Goal: Check status: Check status

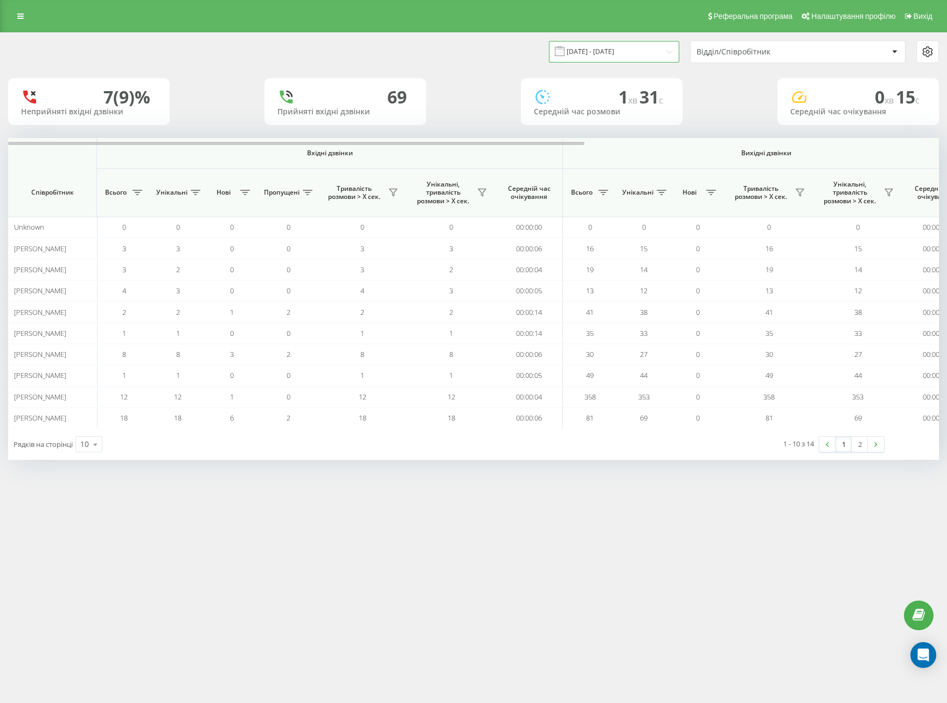
click at [610, 53] on input "[DATE] - [DATE]" at bounding box center [614, 51] width 130 height 21
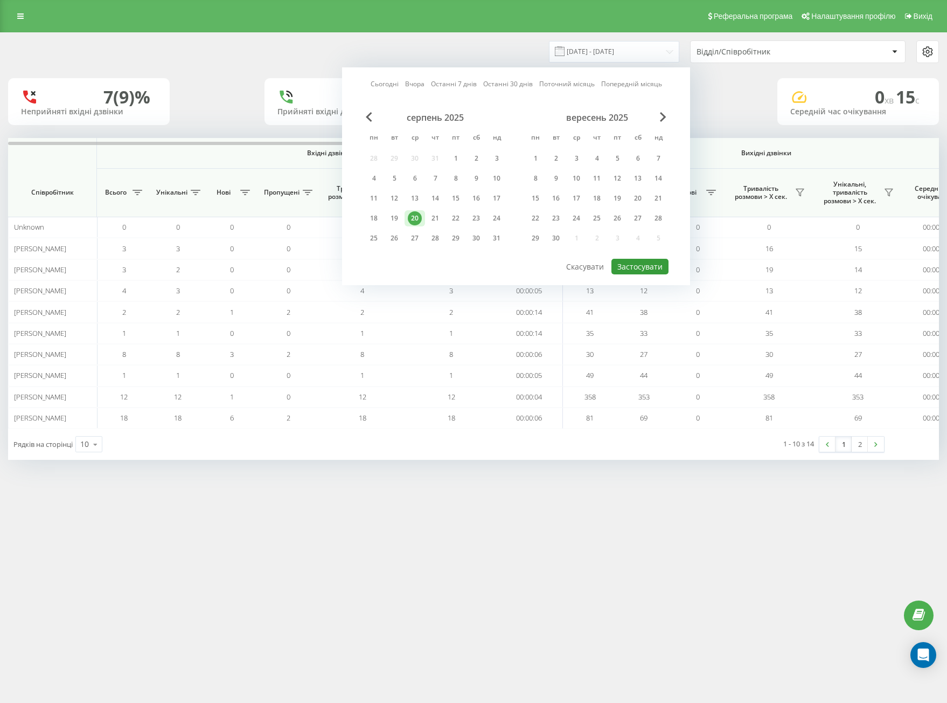
drag, startPoint x: 629, startPoint y: 268, endPoint x: 640, endPoint y: 264, distance: 11.6
click at [630, 269] on button "Застосувати" at bounding box center [640, 267] width 57 height 16
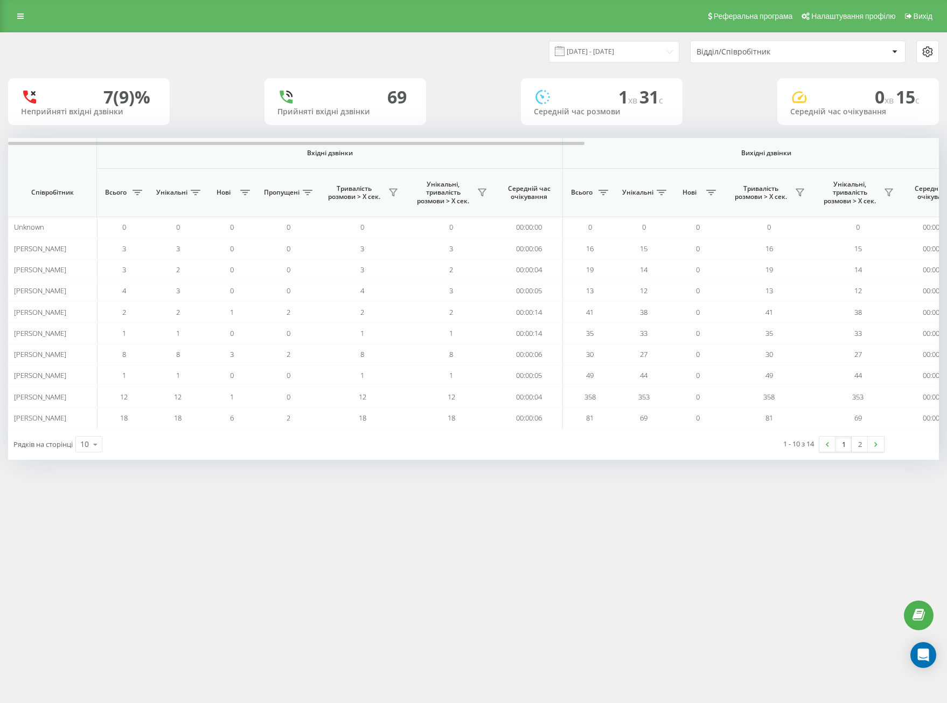
click at [748, 58] on div "[DATE] - [DATE] Відділ/Співробітник 7 (9)% Неприйняті вхідні дзвінки 69 Прийнят…" at bounding box center [473, 246] width 931 height 427
click at [748, 58] on div "Відділ/Співробітник" at bounding box center [798, 52] width 214 height 22
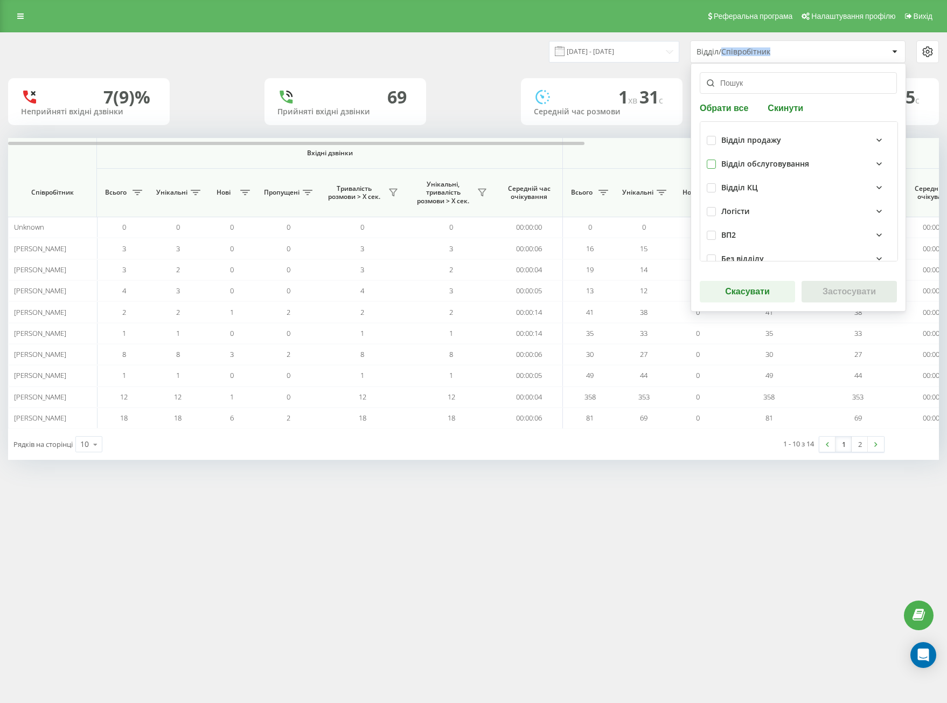
click at [713, 160] on label at bounding box center [711, 160] width 9 height 0
checkbox input "true"
drag, startPoint x: 850, startPoint y: 294, endPoint x: 836, endPoint y: 299, distance: 14.8
click at [850, 294] on button "Застосувати" at bounding box center [849, 292] width 95 height 22
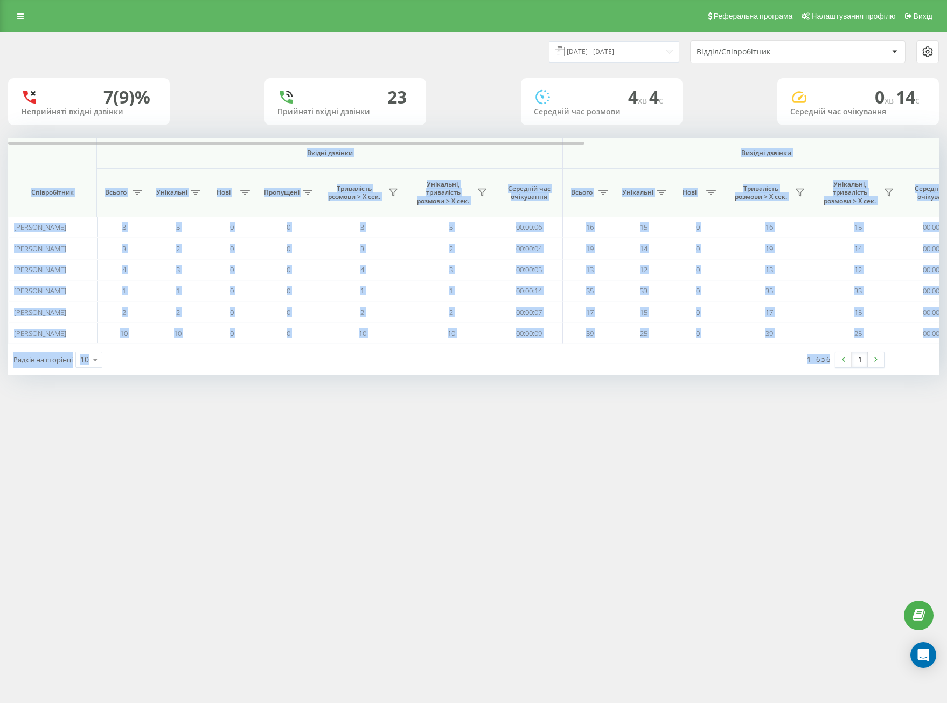
drag, startPoint x: 101, startPoint y: 170, endPoint x: 827, endPoint y: 365, distance: 751.5
click at [893, 383] on div "[DATE] - [DATE] Відділ/Співробітник 7 (9)% Неприйняті вхідні дзвінки 23 Прийнят…" at bounding box center [473, 214] width 947 height 364
copy div "Loremi dolorsi Ametcon adipisc Eli seddoei Temporincidi Utlabo Etdolorem Aliq E…"
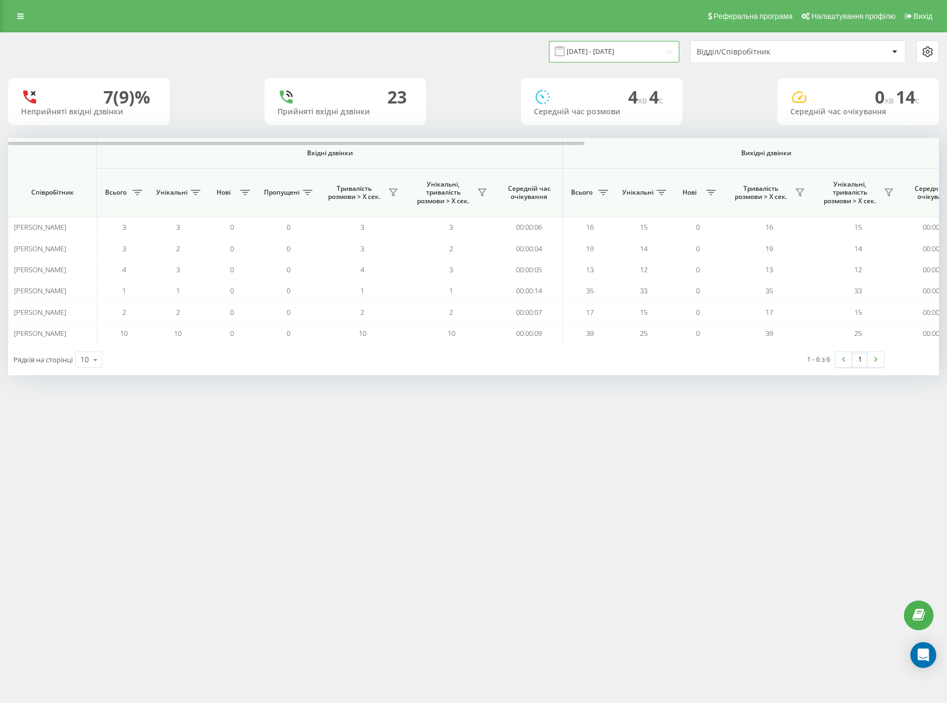
click at [639, 48] on input "[DATE] - [DATE]" at bounding box center [614, 51] width 130 height 21
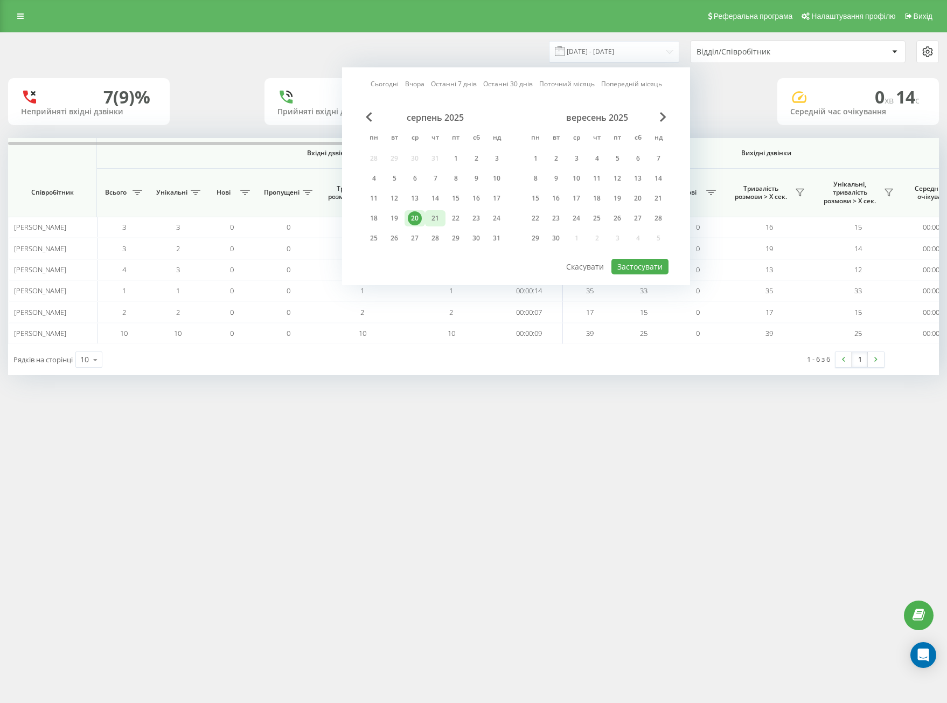
click at [431, 217] on div "21" at bounding box center [435, 218] width 14 height 14
click at [647, 269] on button "Застосувати" at bounding box center [640, 267] width 57 height 16
type input "[DATE] - [DATE]"
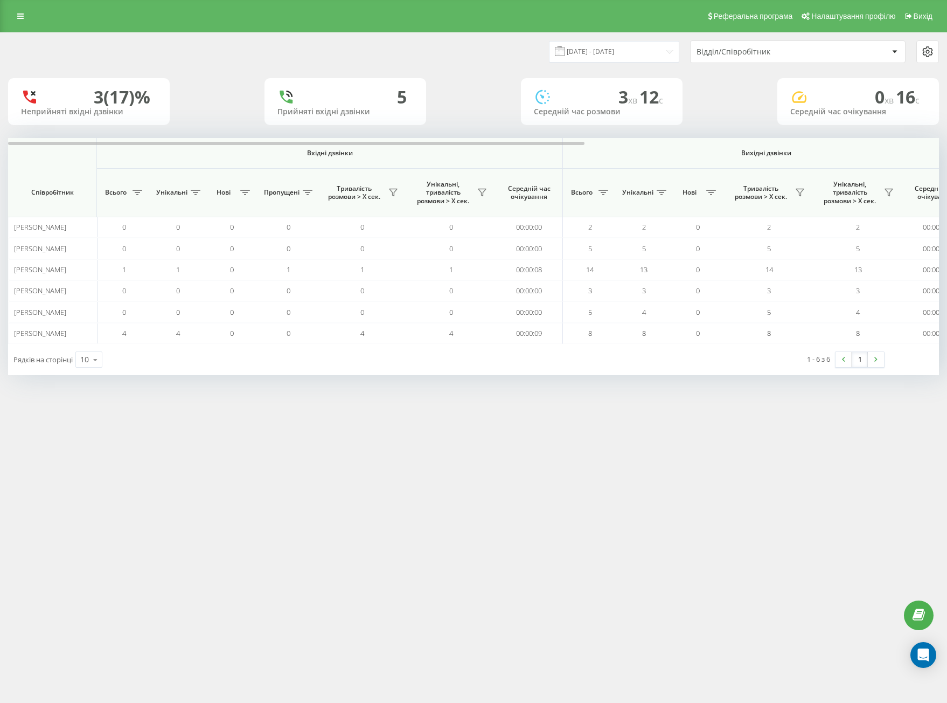
click at [731, 58] on div "Відділ/Співробітник" at bounding box center [798, 52] width 214 height 22
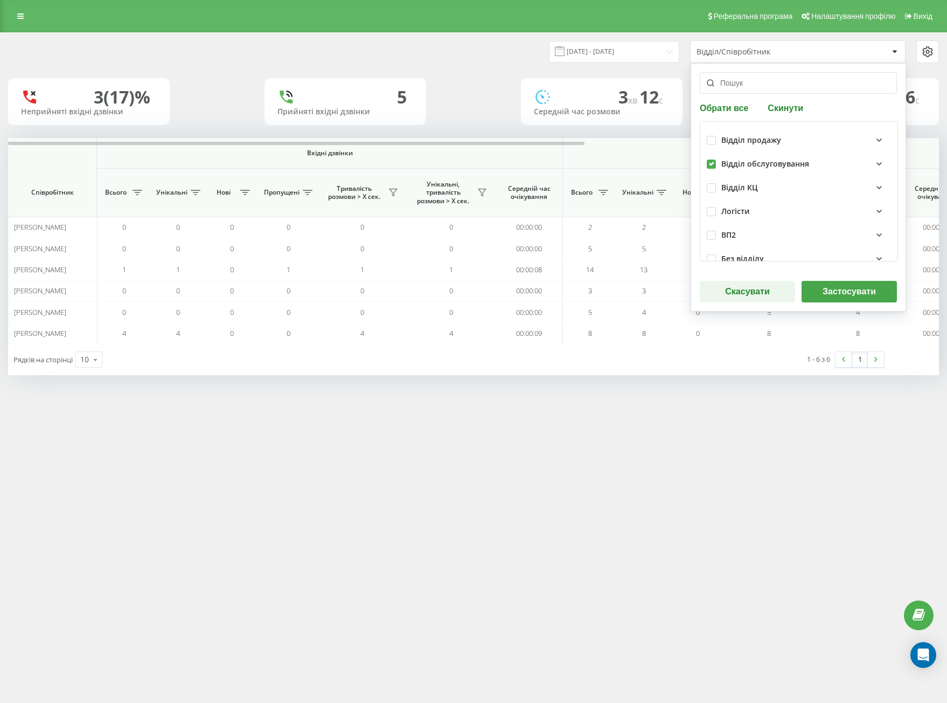
click at [845, 284] on button "Застосувати" at bounding box center [849, 292] width 95 height 22
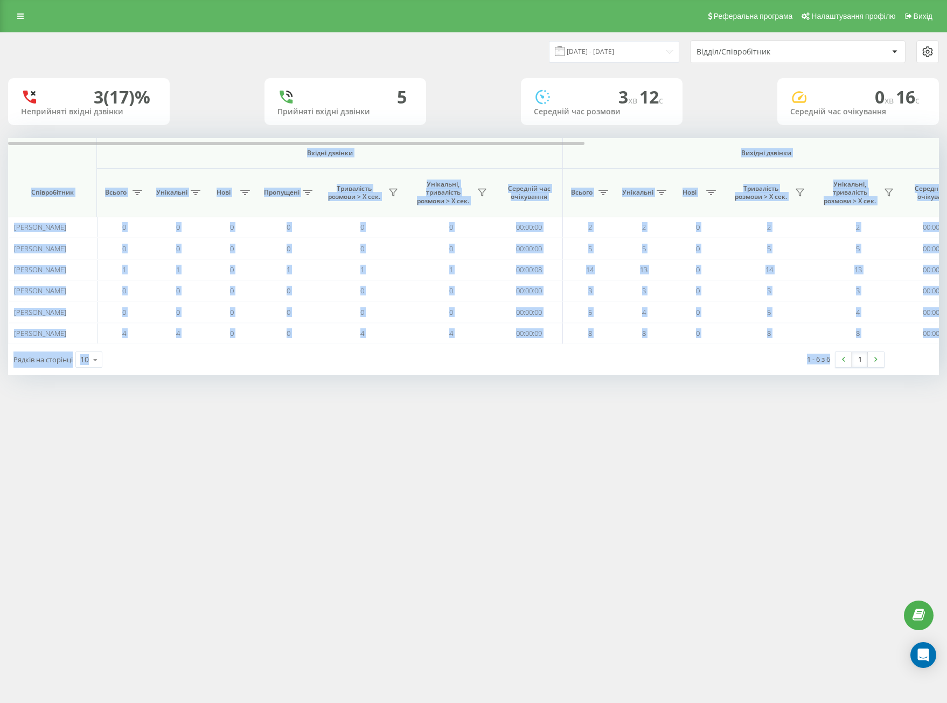
drag, startPoint x: 64, startPoint y: 161, endPoint x: 898, endPoint y: 411, distance: 871.5
click at [903, 415] on div "Реферальна програма Налаштування профілю Вихід [DATE] - [DATE] Відділ/Співробіт…" at bounding box center [473, 351] width 947 height 703
copy div "Loremi dolorsi Ametcon adipisc Eli seddoei Temporincidi Utlabo Etdolorem Aliq E…"
click at [643, 401] on div "Реферальна програма Налаштування профілю Вихід [DATE] - [DATE] Відділ/Співробіт…" at bounding box center [473, 351] width 947 height 703
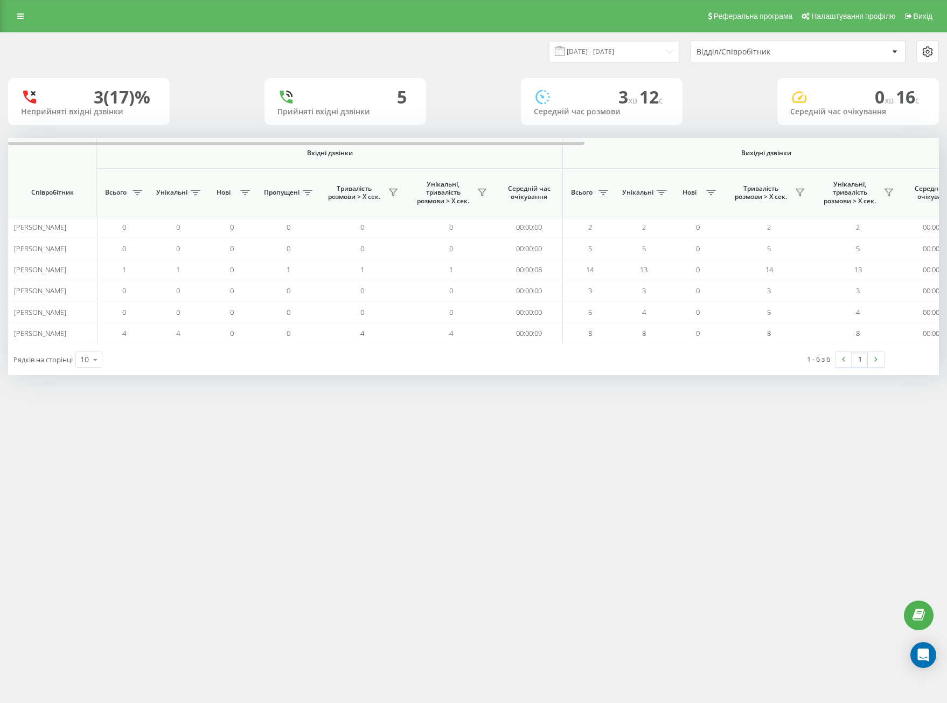
click at [760, 33] on div "[DATE] - [DATE] Відділ/Співробітник" at bounding box center [474, 52] width 946 height 38
click at [758, 50] on div "Відділ/Співробітник" at bounding box center [761, 51] width 129 height 9
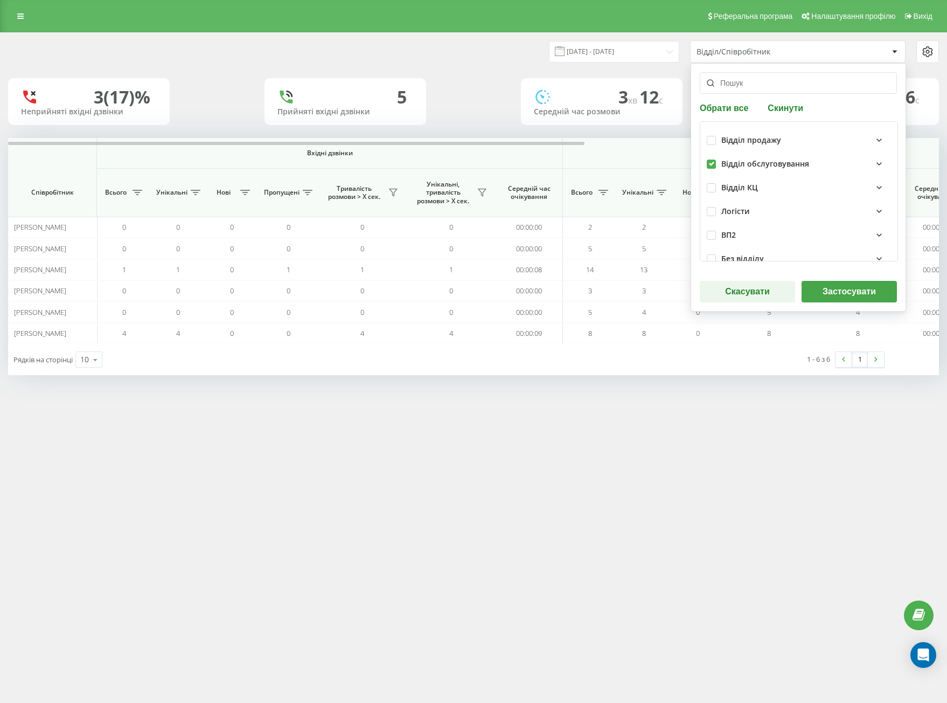
click at [834, 294] on button "Застосувати" at bounding box center [849, 292] width 95 height 22
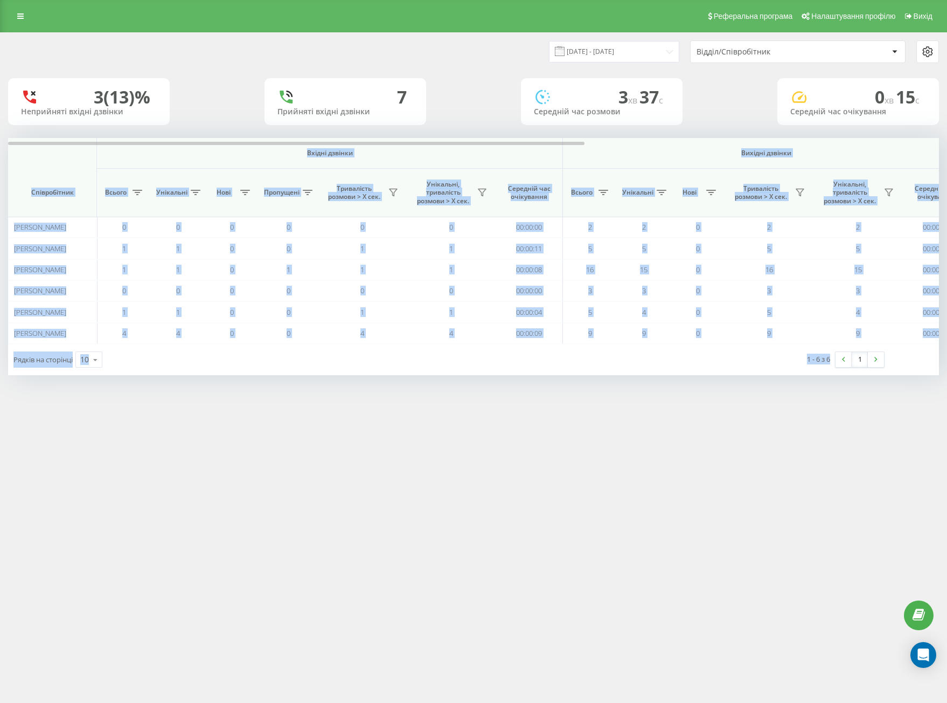
drag, startPoint x: 43, startPoint y: 165, endPoint x: 829, endPoint y: 388, distance: 816.7
click at [829, 392] on div "[DATE] - [DATE] Відділ/Співробітник 3 (13)% Неприйняті вхідні дзвінки [GEOGRAPH…" at bounding box center [473, 214] width 947 height 364
copy div "Loremi dolorsi Ametcon adipisc Eli seddoei Temporincidi Utlabo Etdolorem Aliq E…"
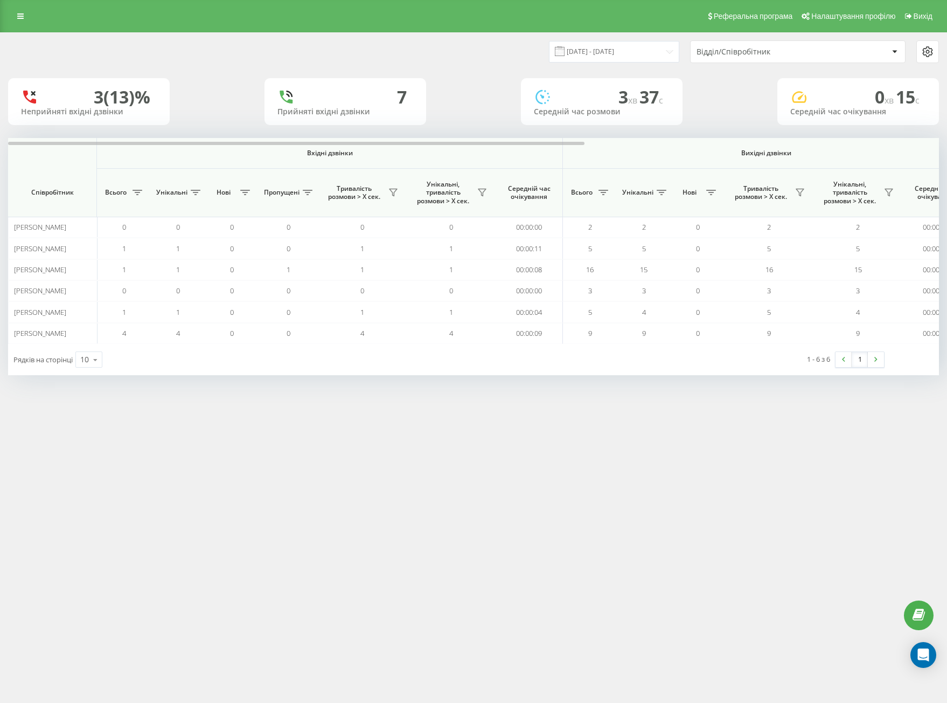
click at [748, 56] on div "Відділ/Співробітник" at bounding box center [761, 51] width 129 height 9
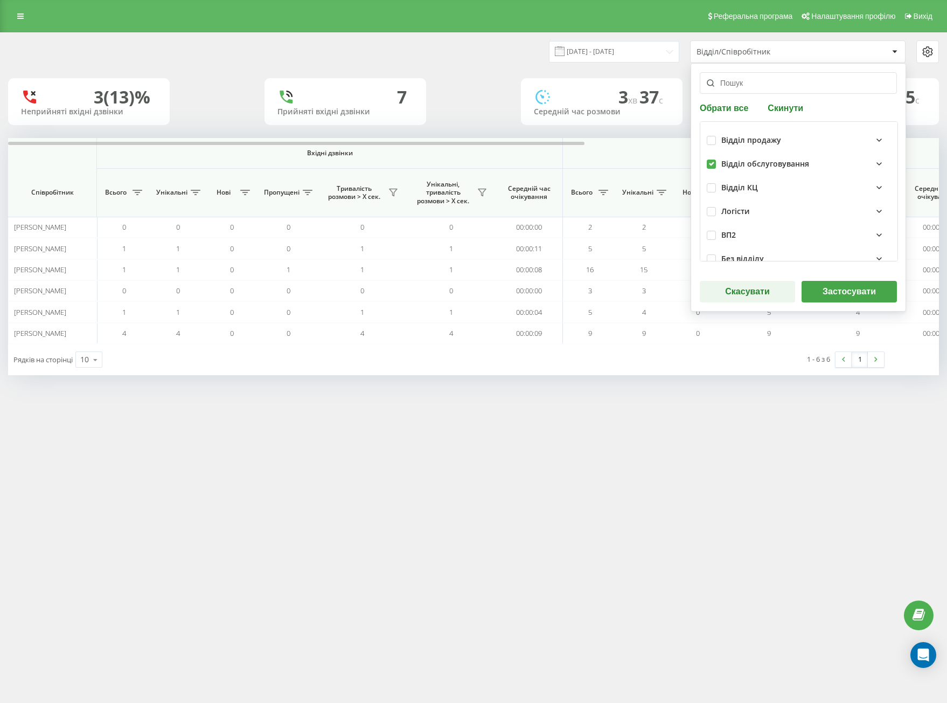
click at [835, 289] on button "Застосувати" at bounding box center [849, 292] width 95 height 22
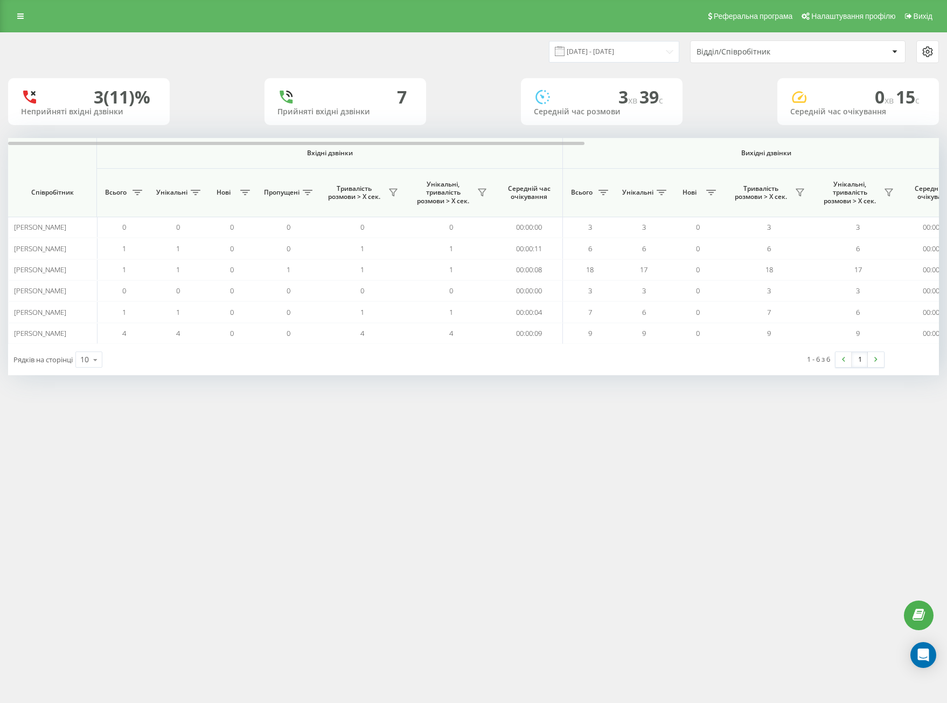
drag, startPoint x: 738, startPoint y: 49, endPoint x: 739, endPoint y: 59, distance: 10.3
click at [738, 49] on div "Відділ/Співробітник" at bounding box center [761, 51] width 129 height 9
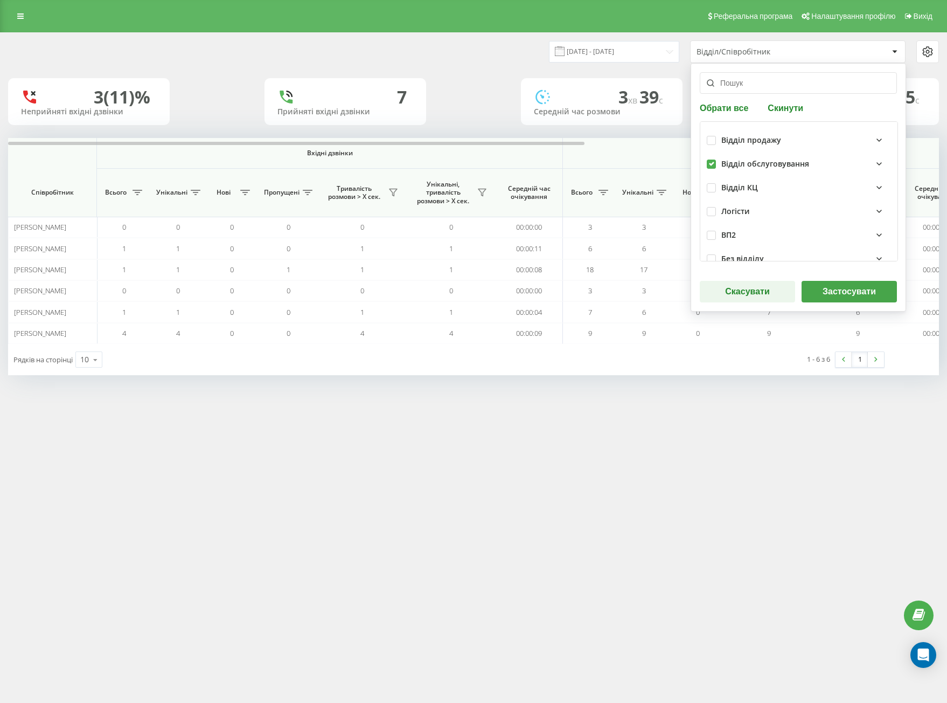
click at [852, 289] on button "Застосувати" at bounding box center [849, 292] width 95 height 22
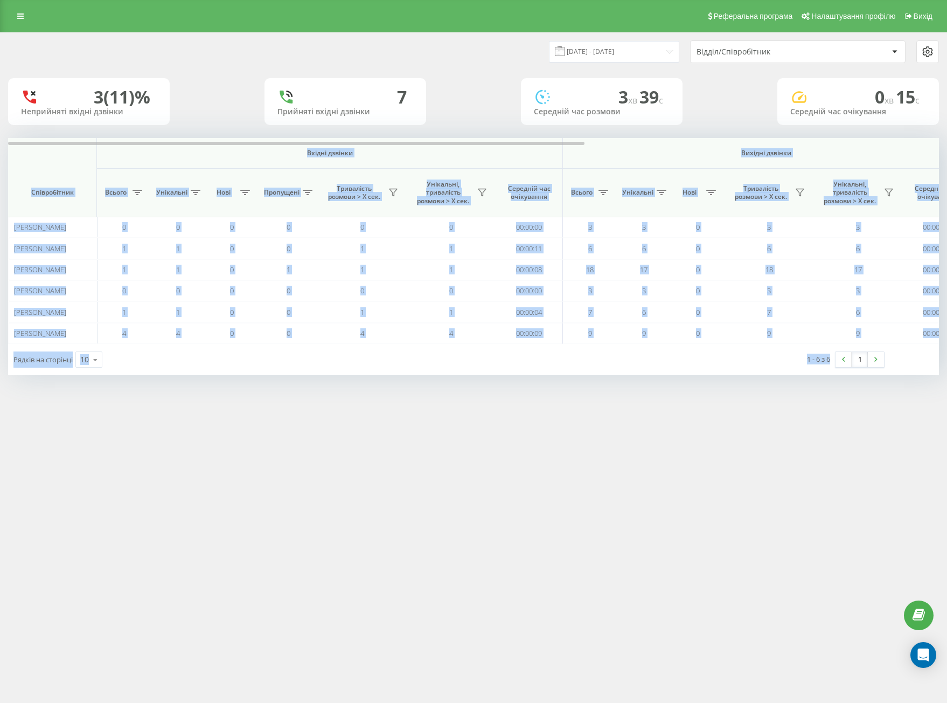
drag, startPoint x: 61, startPoint y: 161, endPoint x: 840, endPoint y: 387, distance: 810.7
click at [857, 406] on div "Реферальна програма Налаштування профілю Вихід [DATE] - [DATE] Відділ/Співробіт…" at bounding box center [473, 351] width 947 height 703
copy div "Loremi dolorsi Ametcon adipisc Eli seddoei Temporincidi Utlabo Etdolorem Aliq E…"
